Goal: Information Seeking & Learning: Learn about a topic

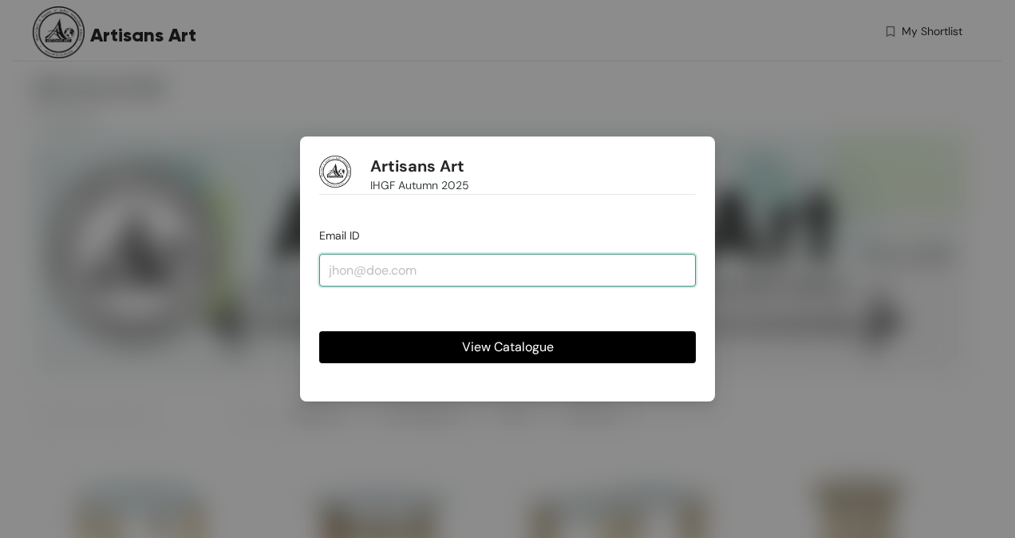
click at [335, 276] on input "email" at bounding box center [507, 270] width 377 height 32
type input "[PERSON_NAME][EMAIL_ADDRESS][PERSON_NAME][DOMAIN_NAME]"
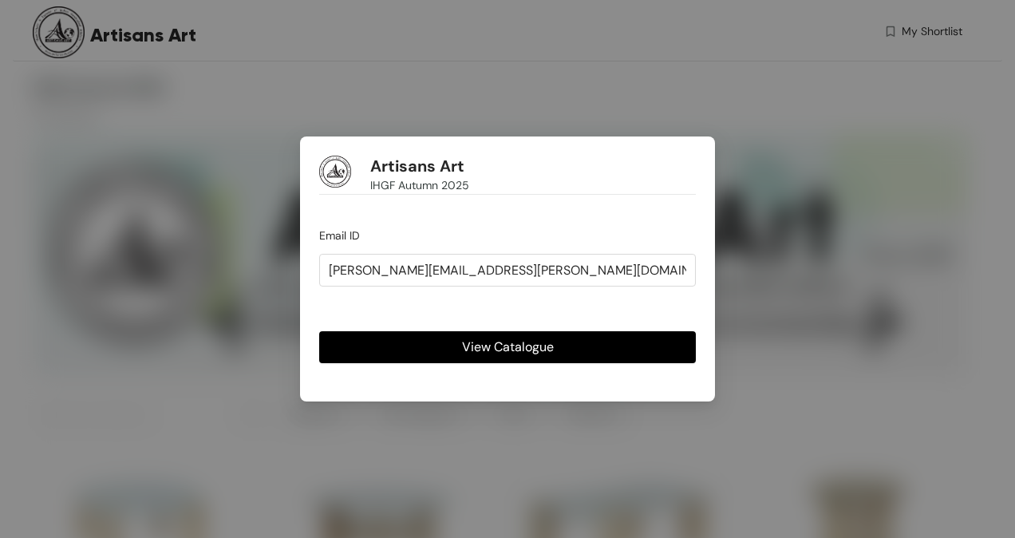
click at [485, 341] on span "View Catalogue" at bounding box center [508, 347] width 92 height 20
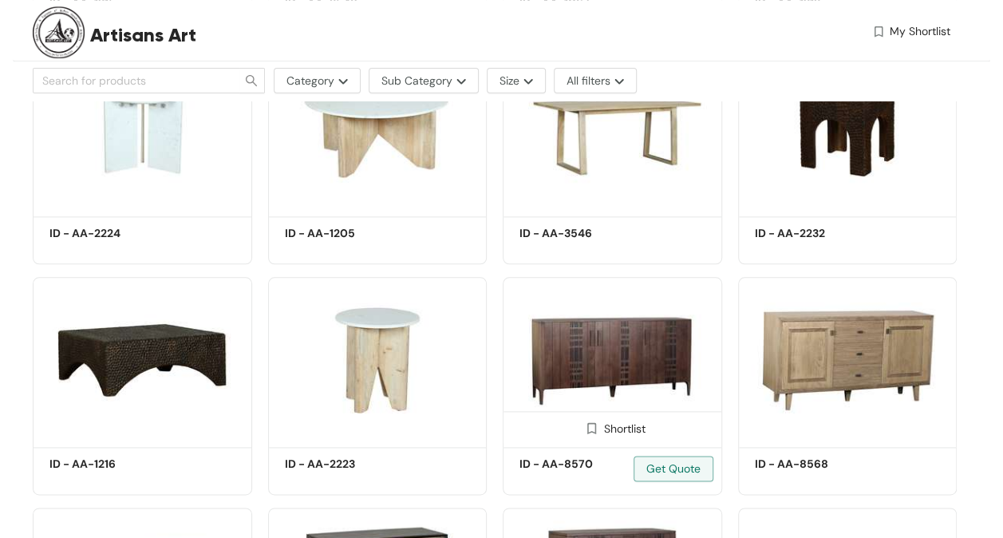
scroll to position [878, 0]
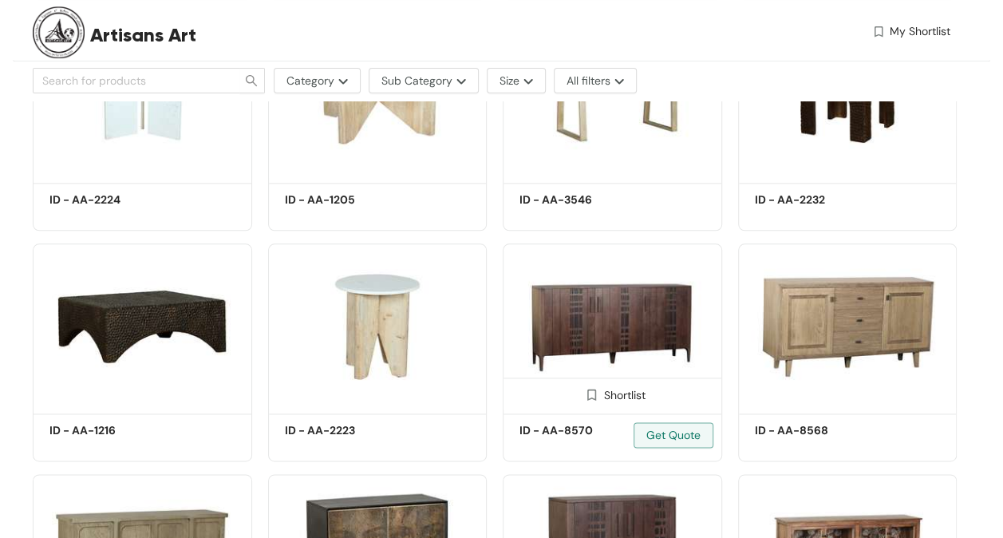
click at [625, 306] on img at bounding box center [612, 325] width 219 height 165
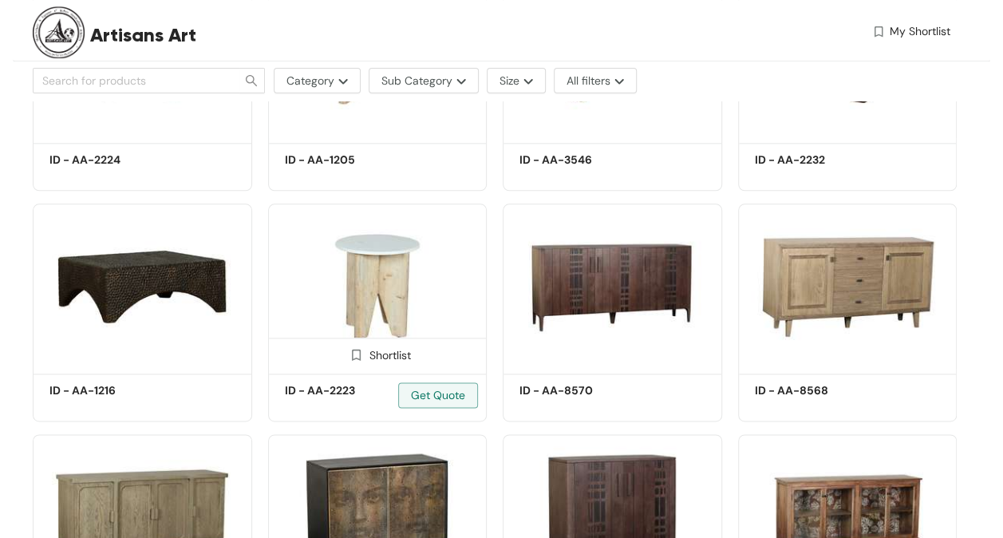
scroll to position [878, 0]
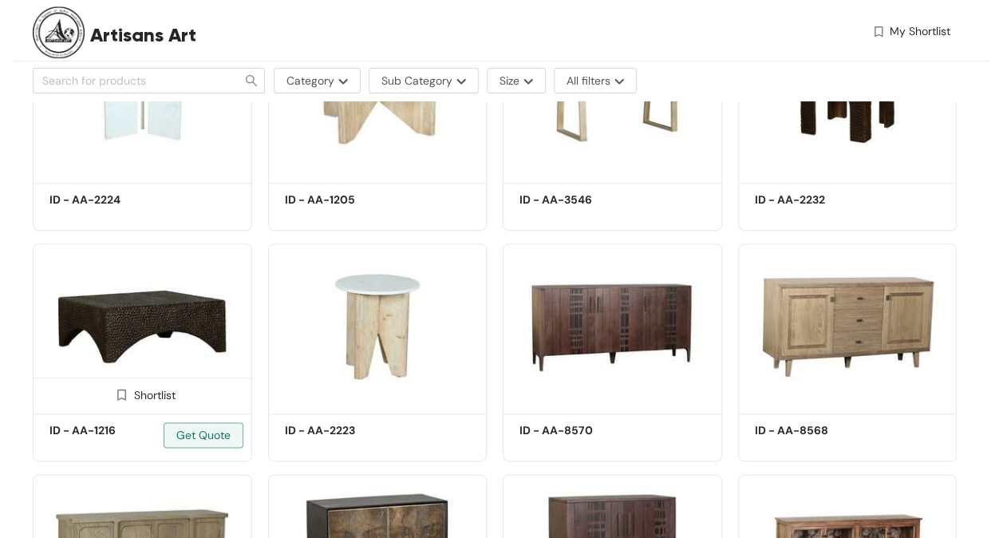
click at [167, 307] on img at bounding box center [142, 325] width 219 height 165
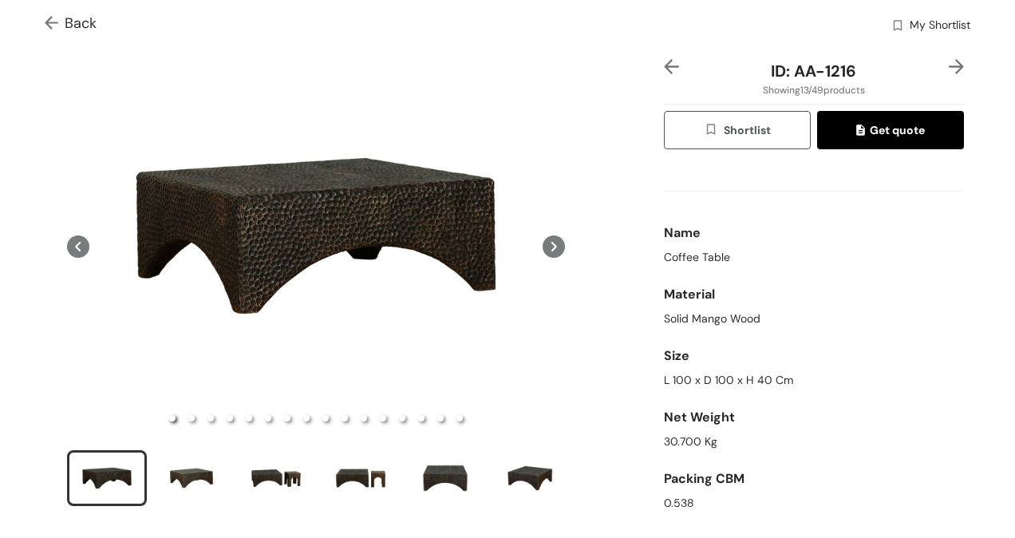
scroll to position [80, 0]
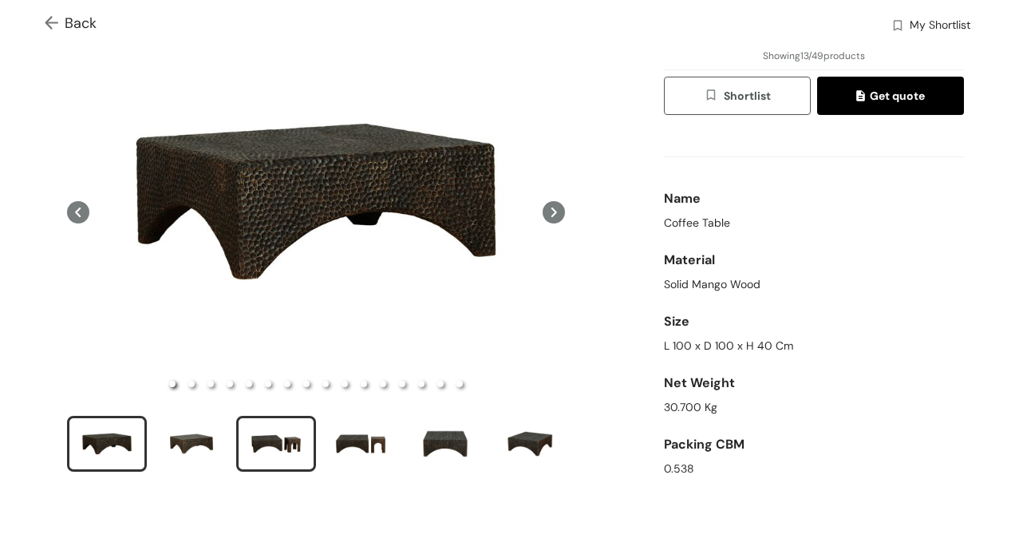
click at [278, 446] on div "slide item 3" at bounding box center [276, 444] width 72 height 48
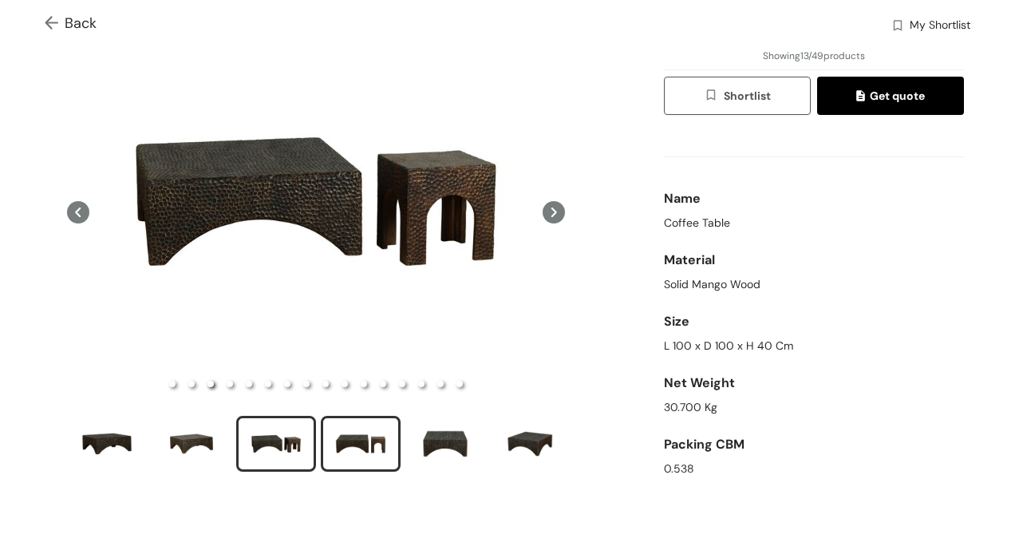
click at [354, 446] on div "slide item 4" at bounding box center [361, 444] width 72 height 48
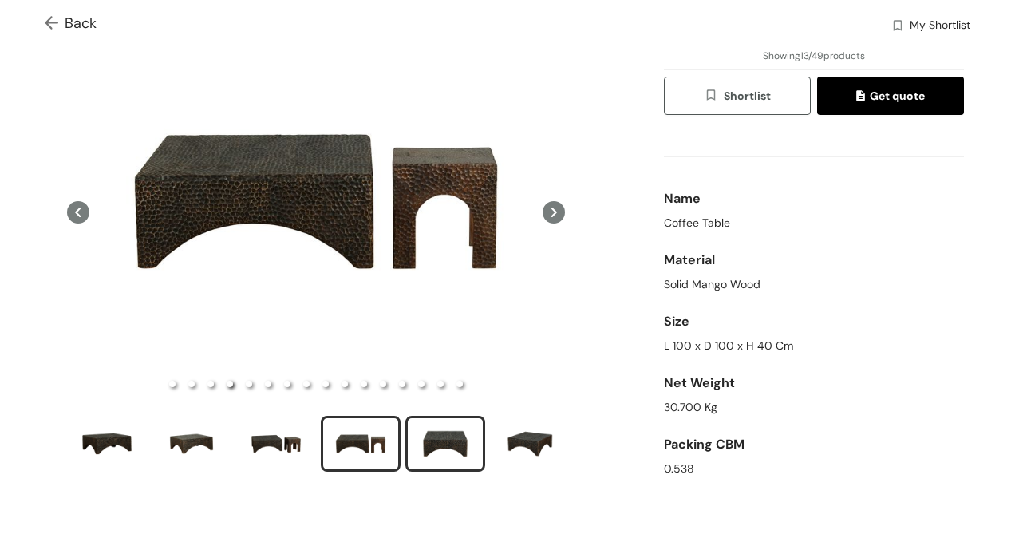
click at [455, 440] on div "slide item 5" at bounding box center [445, 444] width 72 height 48
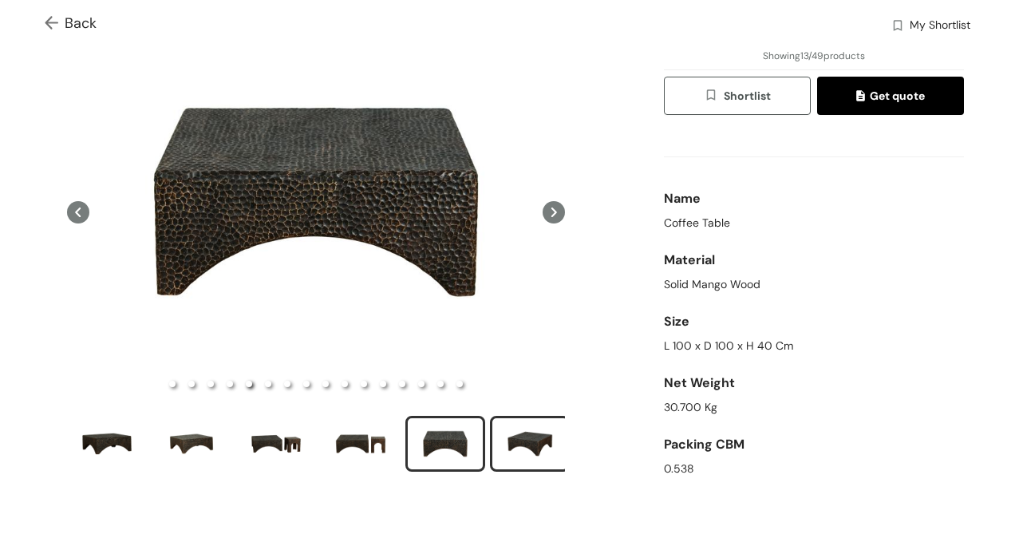
click at [534, 441] on div "slide item 6" at bounding box center [530, 444] width 72 height 48
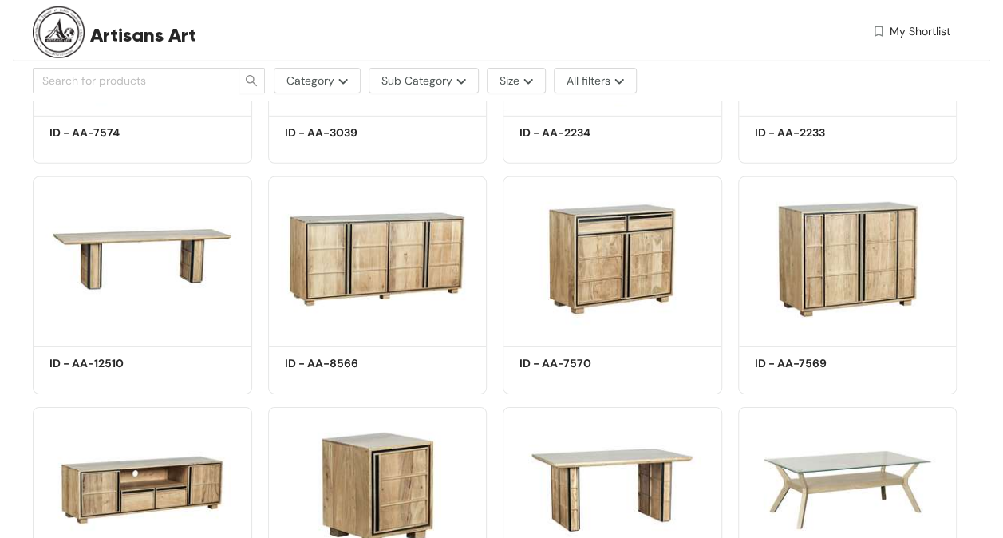
scroll to position [2335, 0]
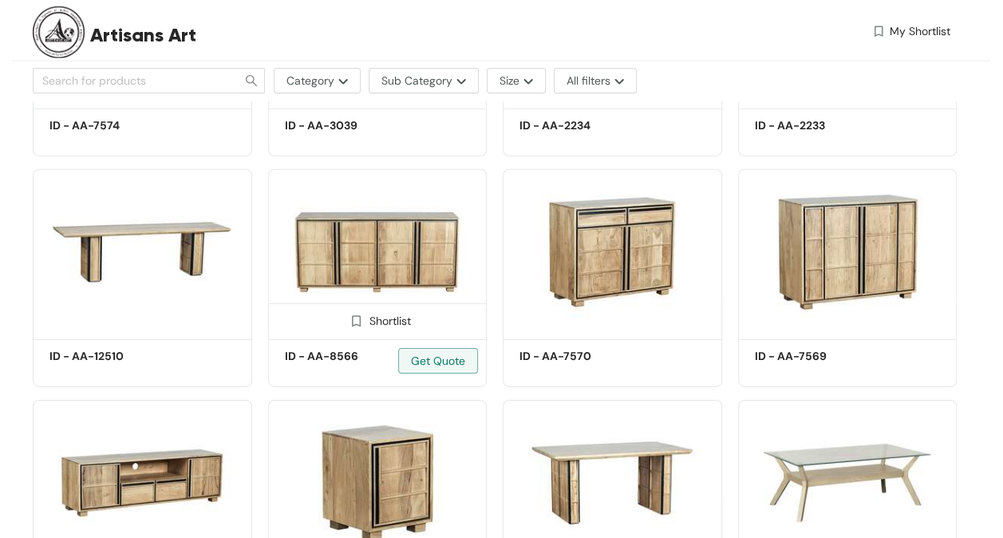
click at [347, 240] on img at bounding box center [377, 251] width 219 height 165
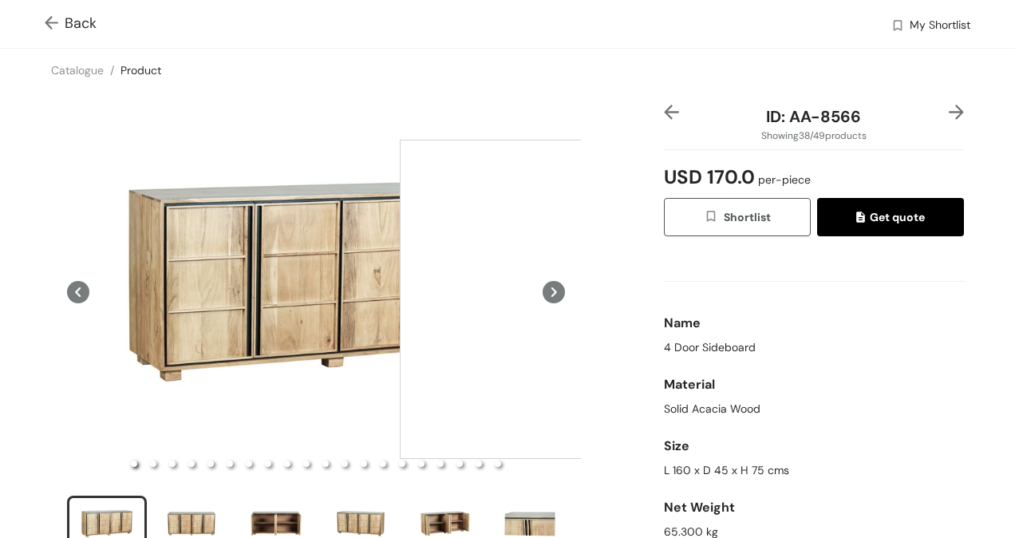
click at [559, 299] on div at bounding box center [559, 299] width 319 height 319
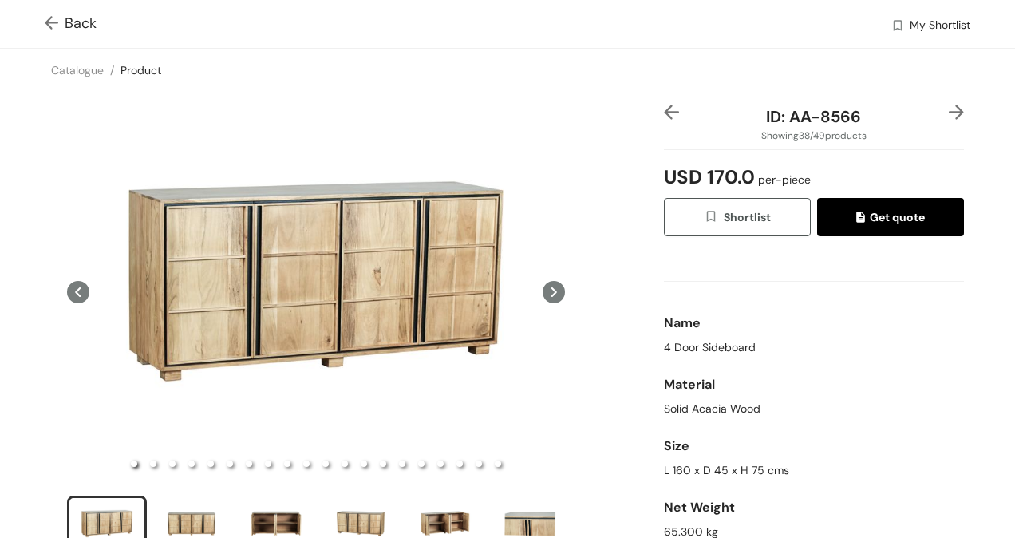
click at [551, 289] on icon at bounding box center [554, 292] width 6 height 10
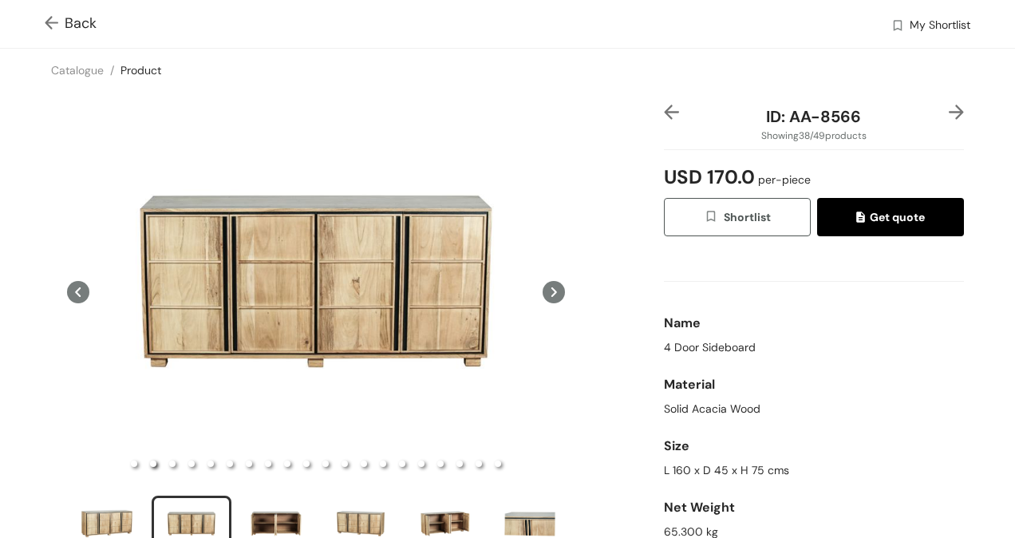
click at [551, 289] on icon at bounding box center [554, 292] width 6 height 10
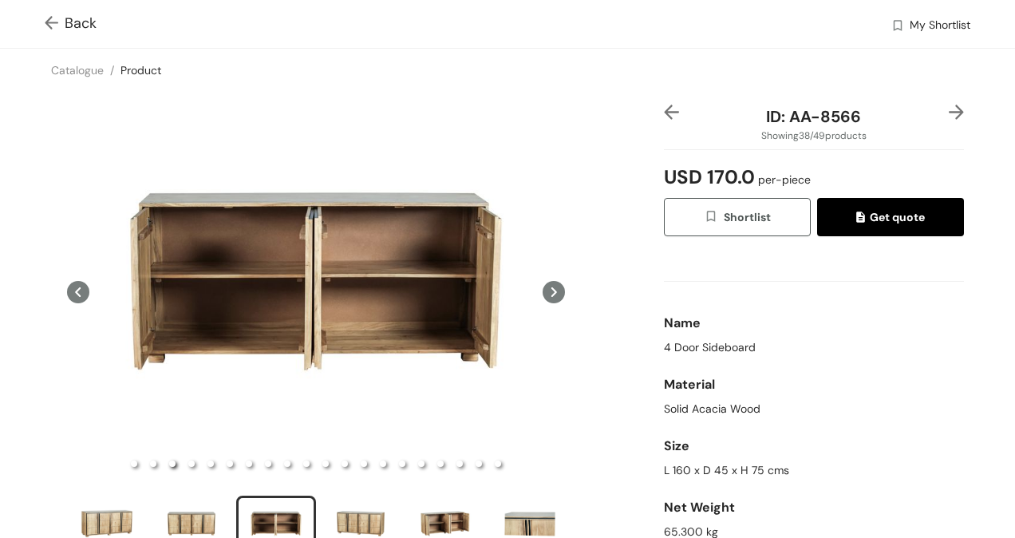
click at [551, 289] on icon at bounding box center [554, 292] width 6 height 10
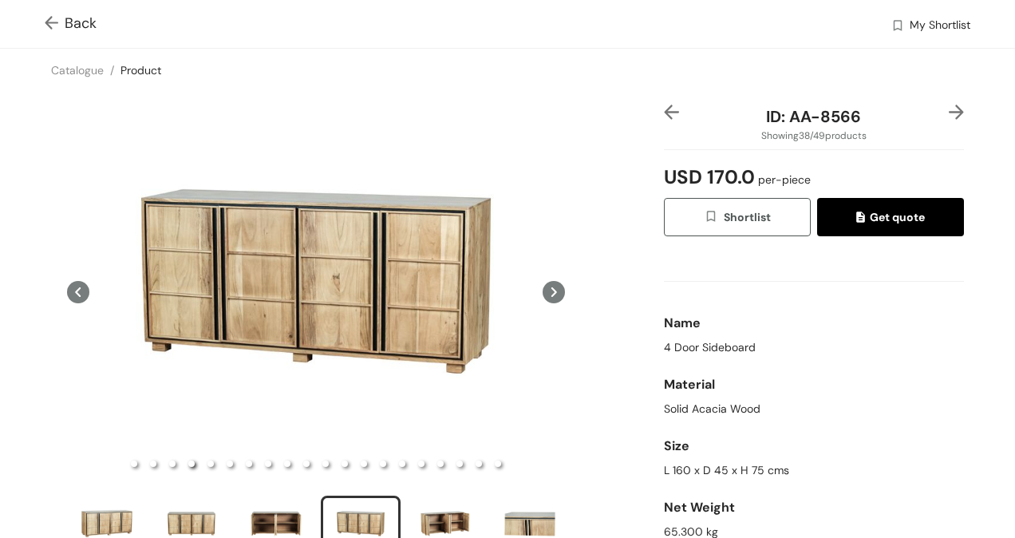
click at [551, 289] on icon at bounding box center [554, 292] width 6 height 10
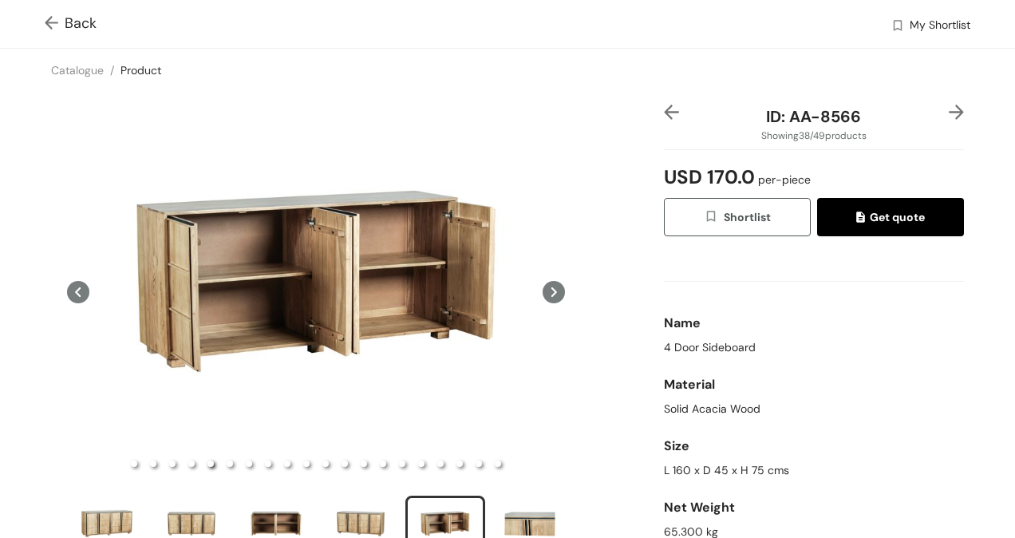
click at [551, 289] on icon at bounding box center [554, 292] width 6 height 10
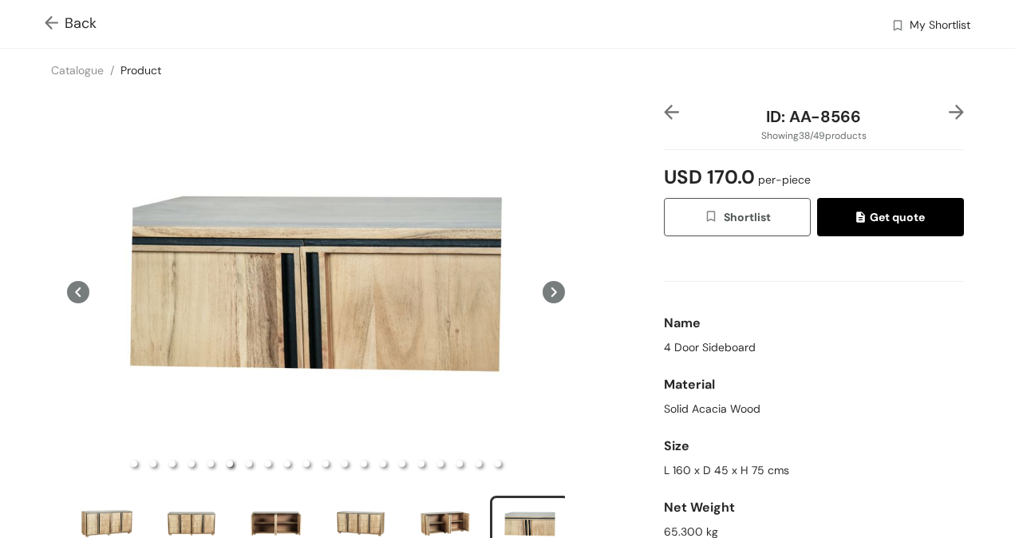
click at [551, 289] on icon at bounding box center [554, 292] width 6 height 10
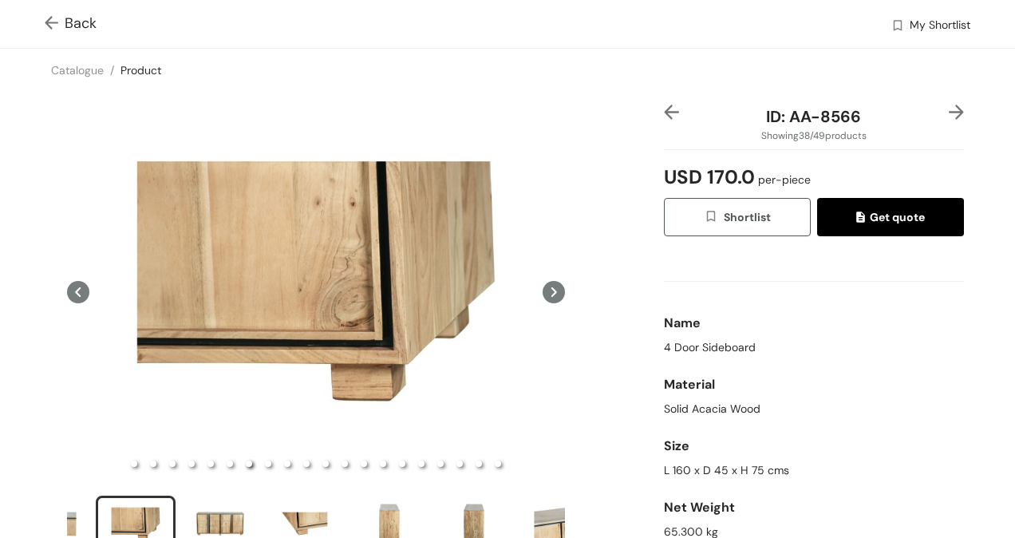
click at [551, 289] on icon at bounding box center [554, 292] width 6 height 10
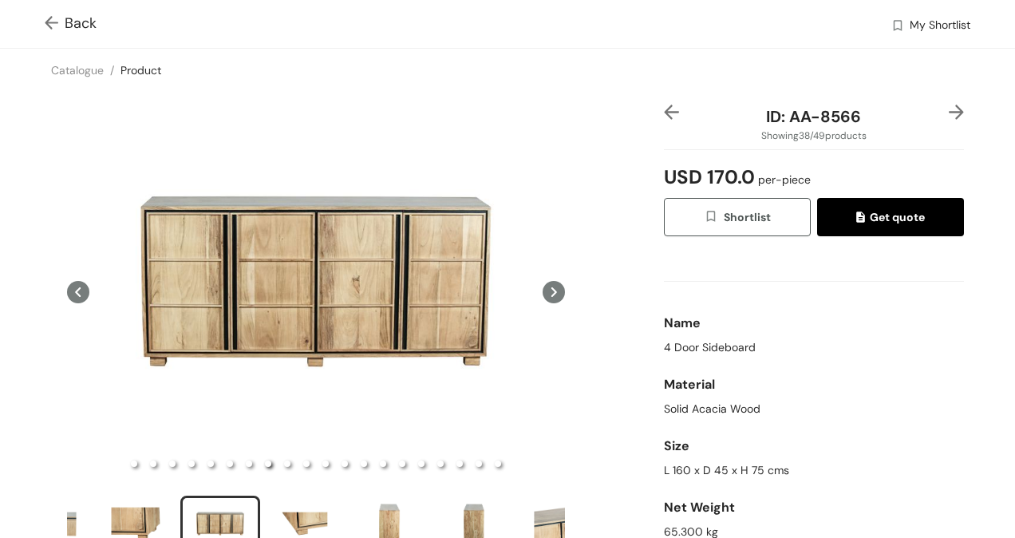
click at [551, 289] on icon at bounding box center [554, 292] width 6 height 10
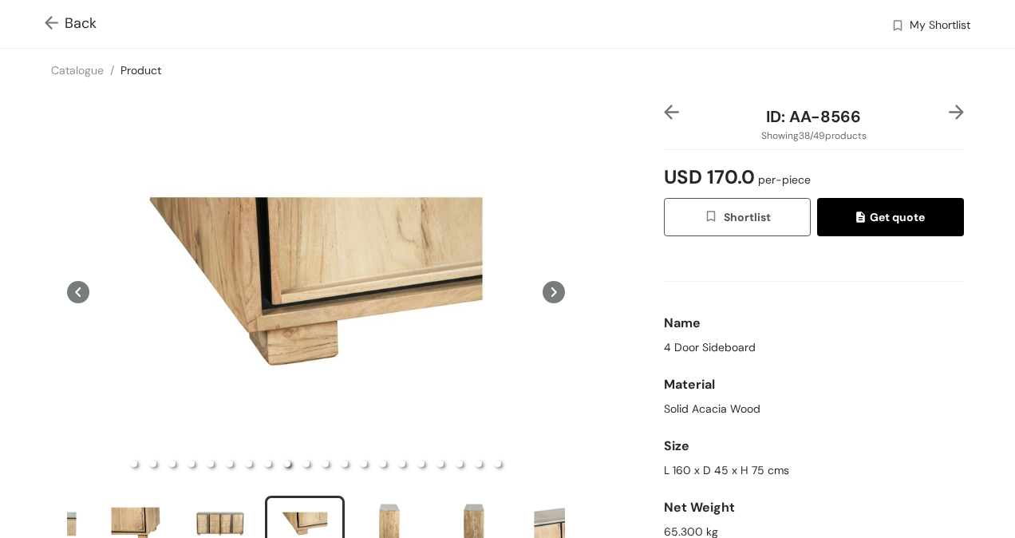
click at [551, 289] on icon at bounding box center [554, 292] width 6 height 10
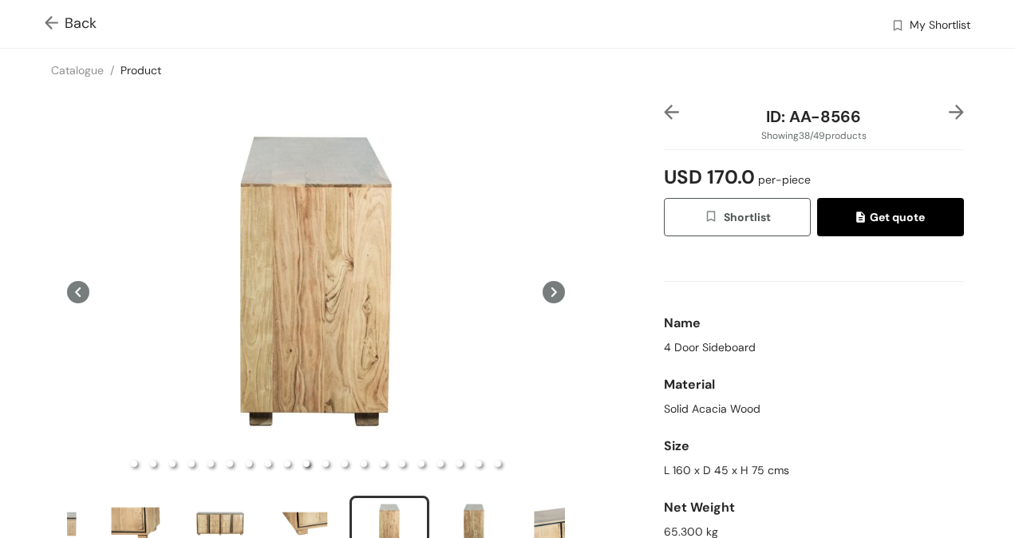
click at [551, 289] on icon at bounding box center [554, 292] width 6 height 10
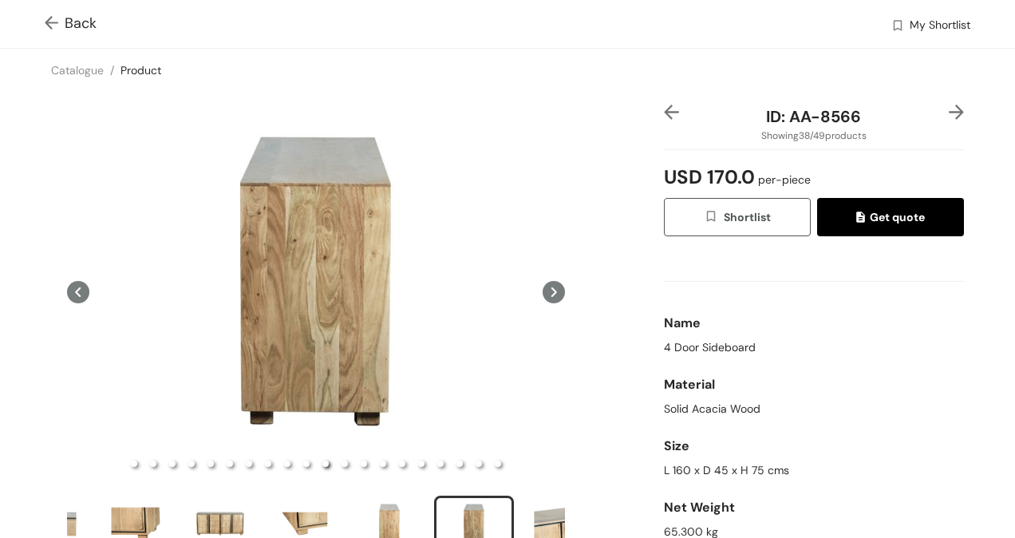
click at [551, 289] on icon at bounding box center [554, 292] width 6 height 10
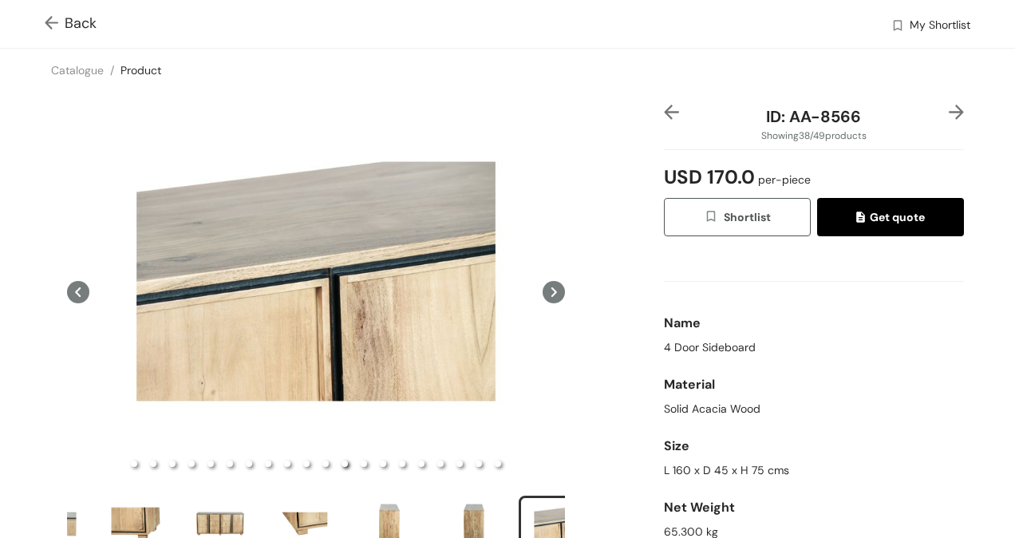
click at [551, 289] on icon at bounding box center [554, 292] width 6 height 10
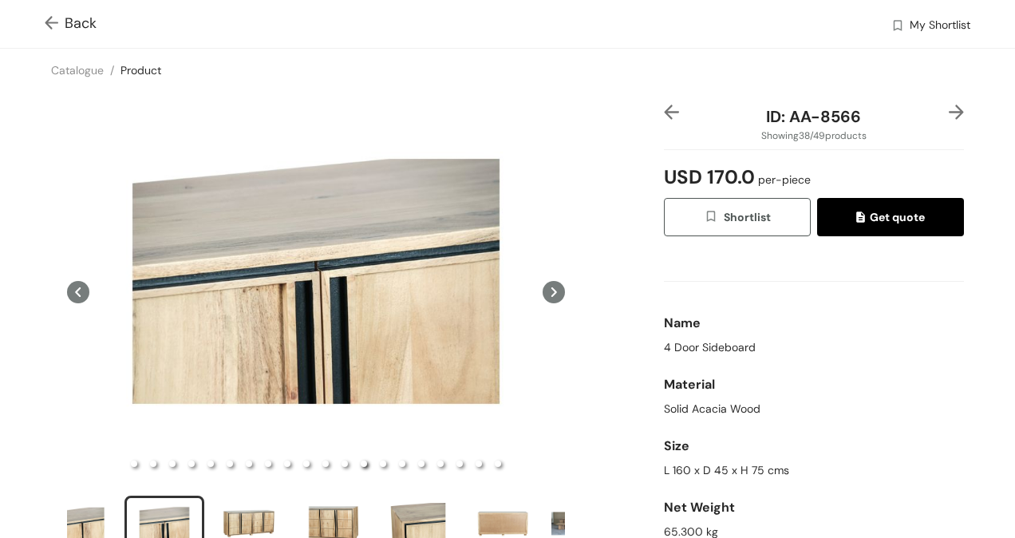
click at [49, 16] on img at bounding box center [55, 24] width 20 height 17
